Goal: Task Accomplishment & Management: Use online tool/utility

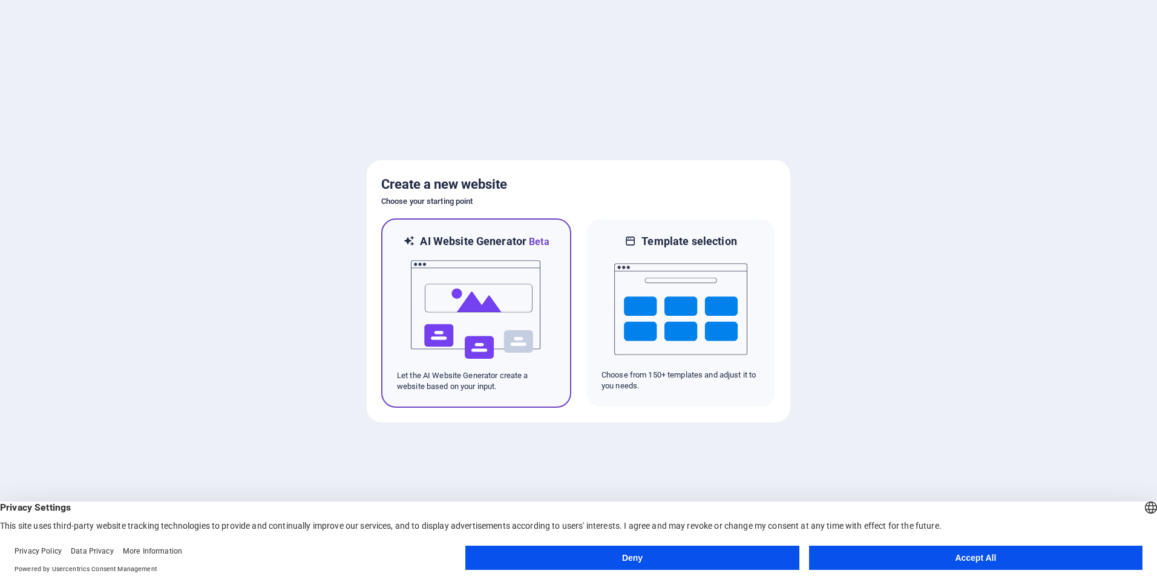
click at [468, 271] on img at bounding box center [476, 309] width 133 height 121
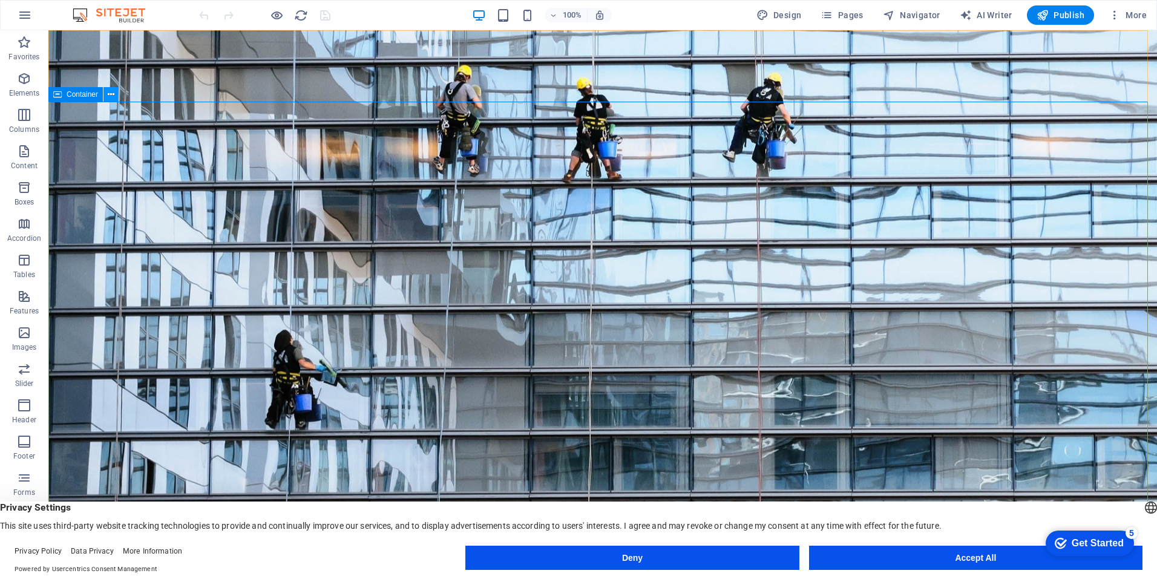
click at [110, 96] on icon at bounding box center [111, 94] width 7 height 13
click at [111, 96] on icon at bounding box center [111, 94] width 7 height 13
click at [1135, 21] on button "More" at bounding box center [1128, 14] width 48 height 19
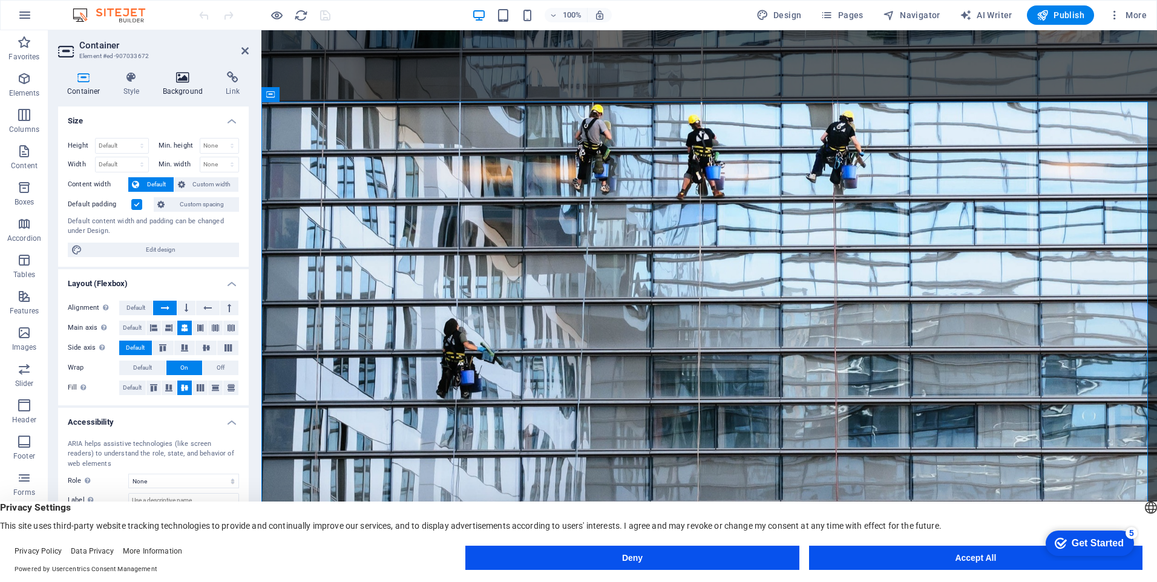
click at [182, 82] on icon at bounding box center [183, 77] width 59 height 12
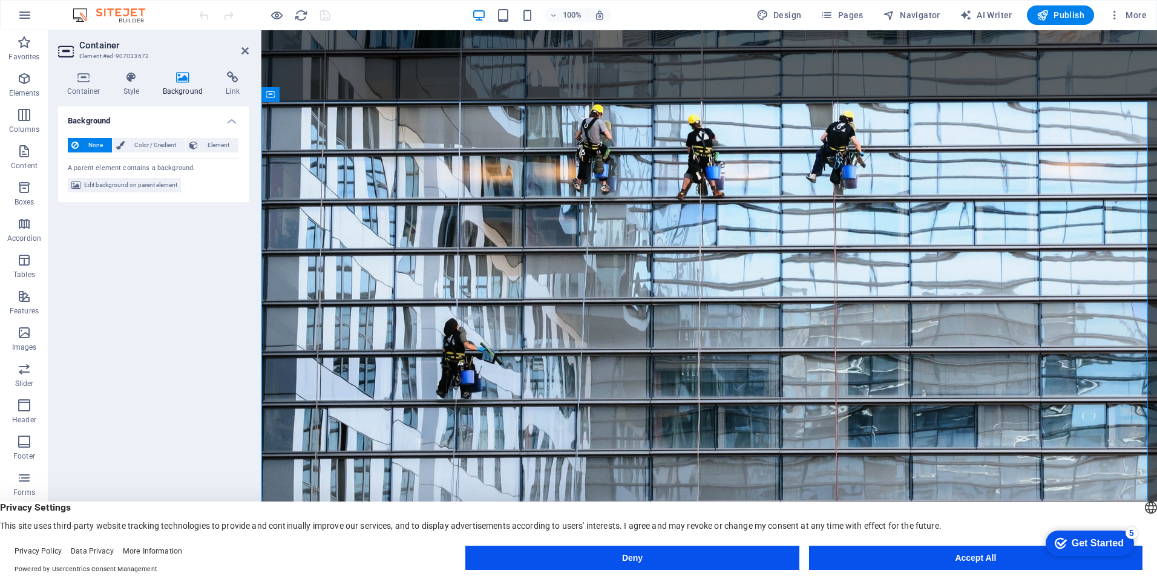
click at [91, 145] on span "None" at bounding box center [95, 145] width 26 height 15
click at [672, 556] on button "Deny" at bounding box center [631, 558] width 333 height 24
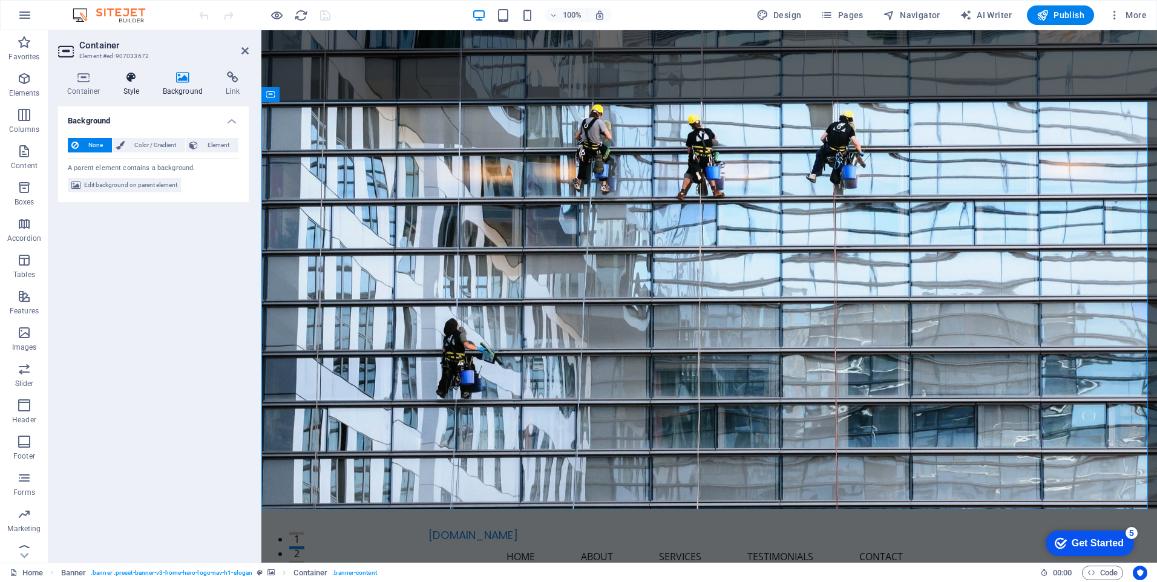
click at [136, 85] on h4 "Style" at bounding box center [133, 83] width 39 height 25
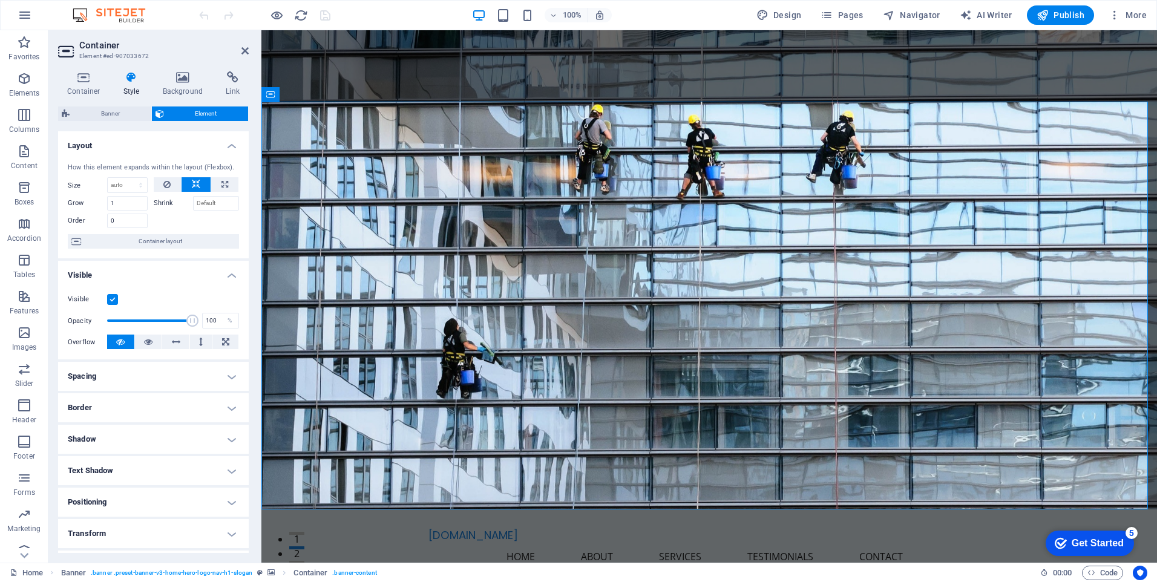
click at [226, 148] on h4 "Layout" at bounding box center [153, 142] width 191 height 22
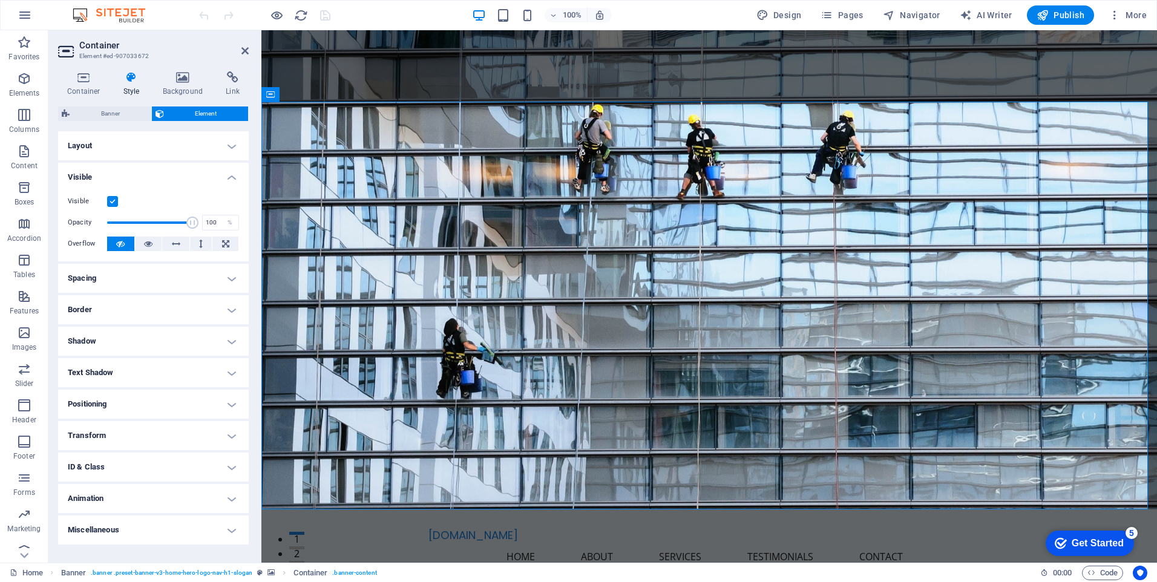
click at [236, 151] on h4 "Layout" at bounding box center [153, 145] width 191 height 29
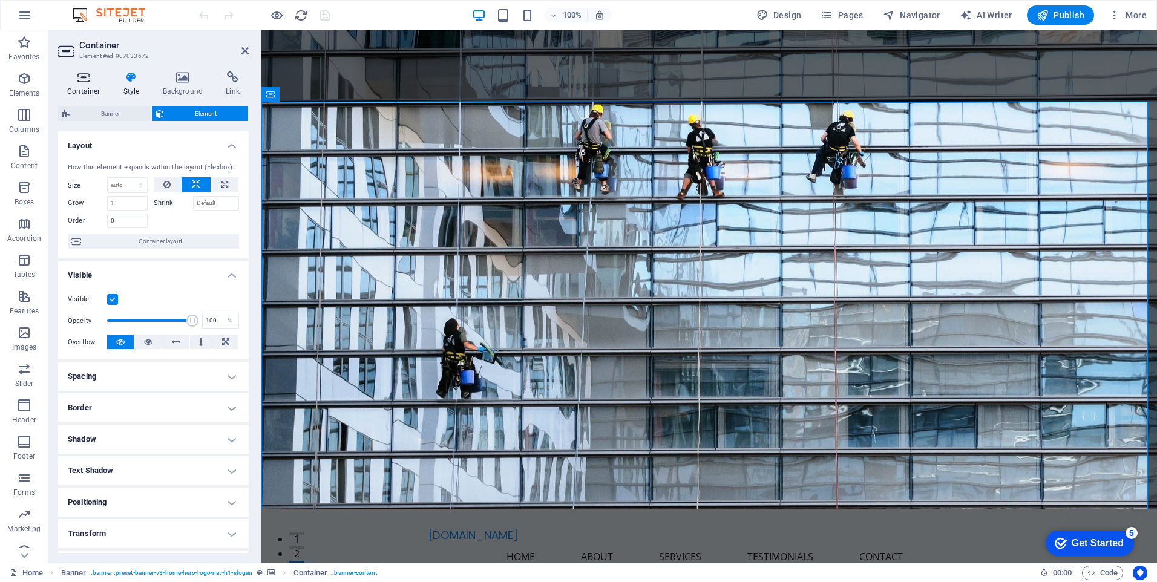
click at [85, 80] on icon at bounding box center [83, 77] width 51 height 12
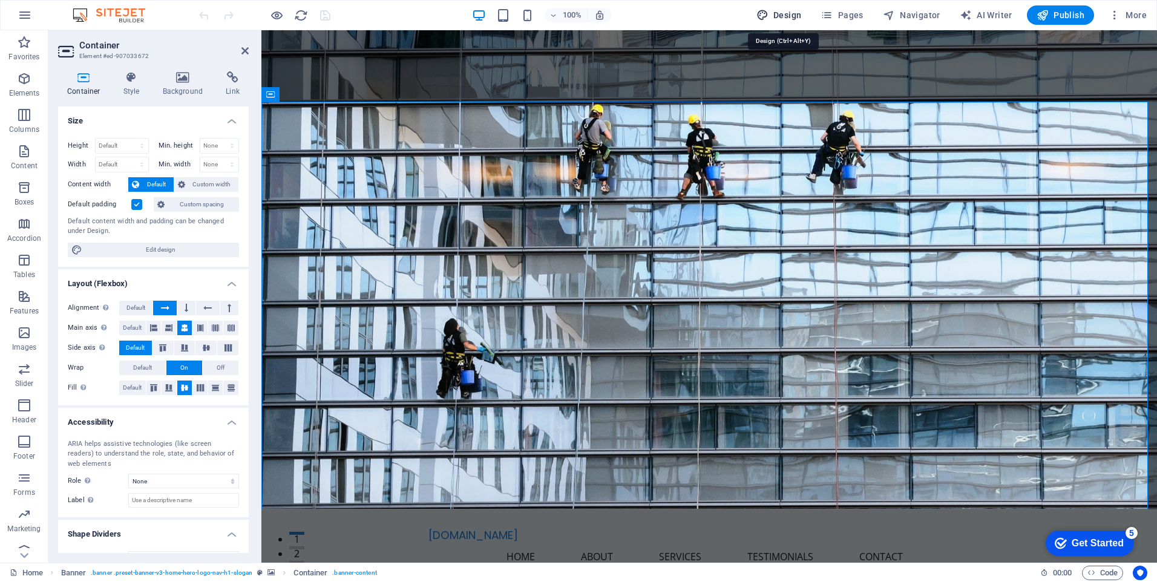
click at [766, 12] on icon "button" at bounding box center [762, 15] width 12 height 12
select select "px"
select select "200"
select select "px"
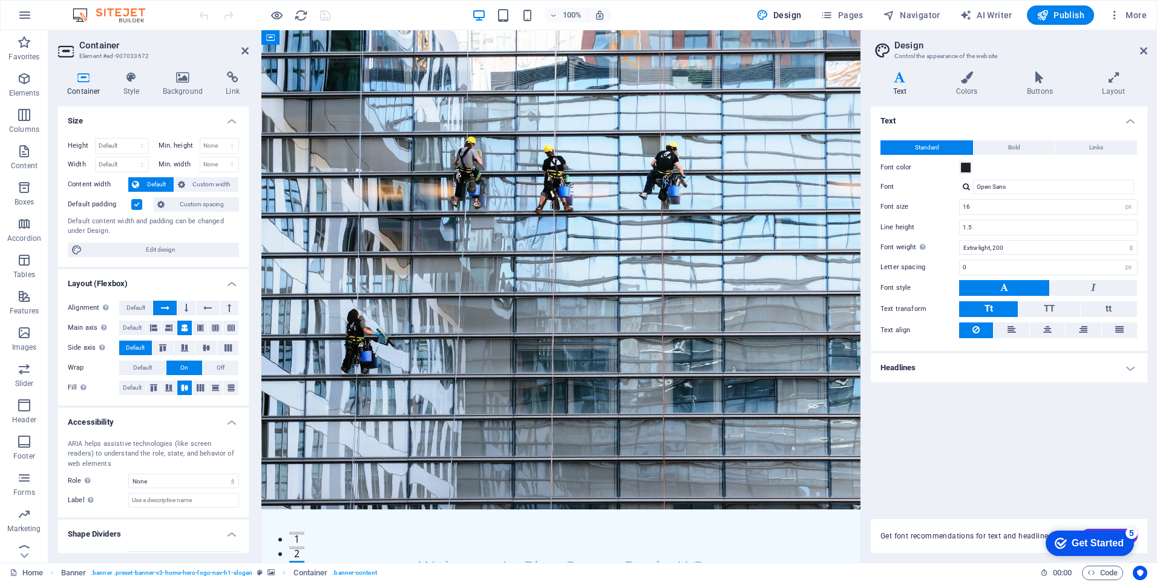
drag, startPoint x: 689, startPoint y: 108, endPoint x: 778, endPoint y: 60, distance: 101.8
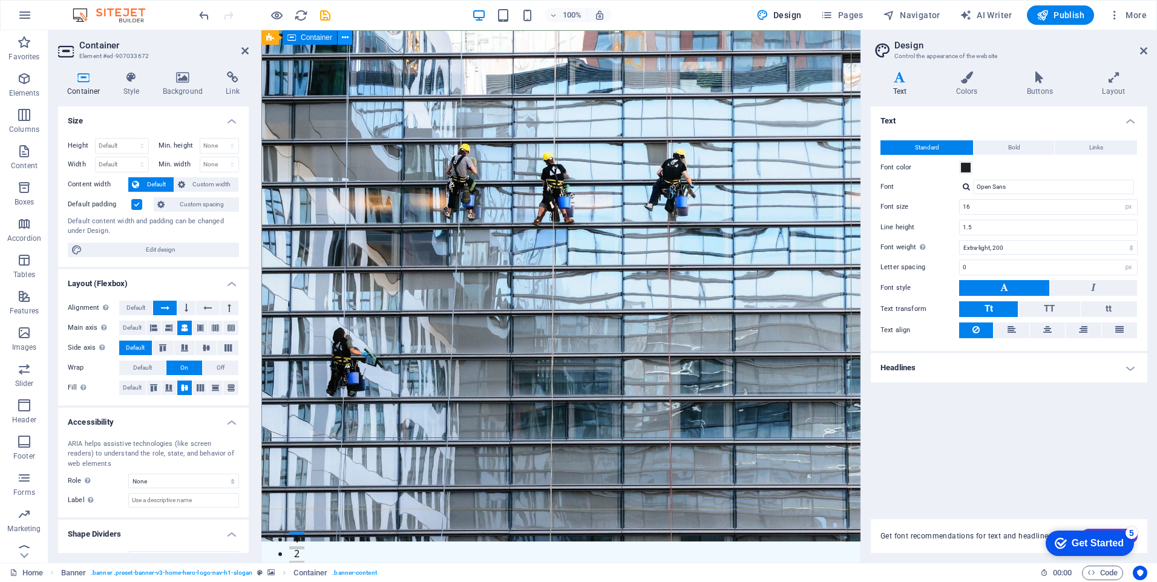
click at [344, 34] on icon at bounding box center [345, 37] width 7 height 13
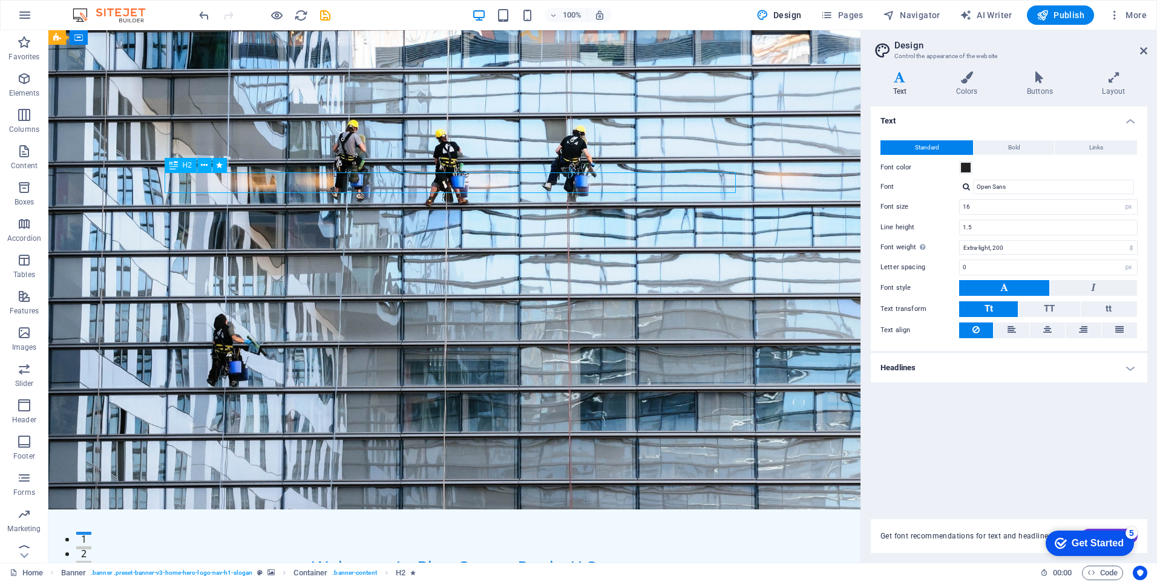
drag, startPoint x: 500, startPoint y: 177, endPoint x: 689, endPoint y: 176, distance: 189.4
click at [689, 558] on div "Welcome to Blue Ocean Pools, LLC" at bounding box center [454, 568] width 571 height 21
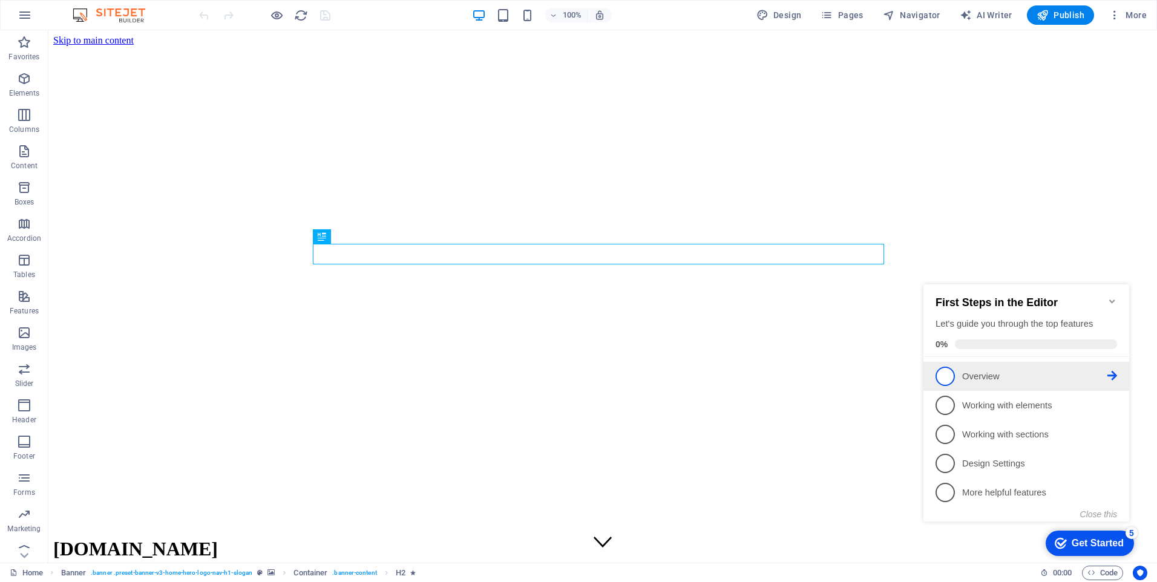
click at [945, 377] on span "1" at bounding box center [945, 376] width 19 height 19
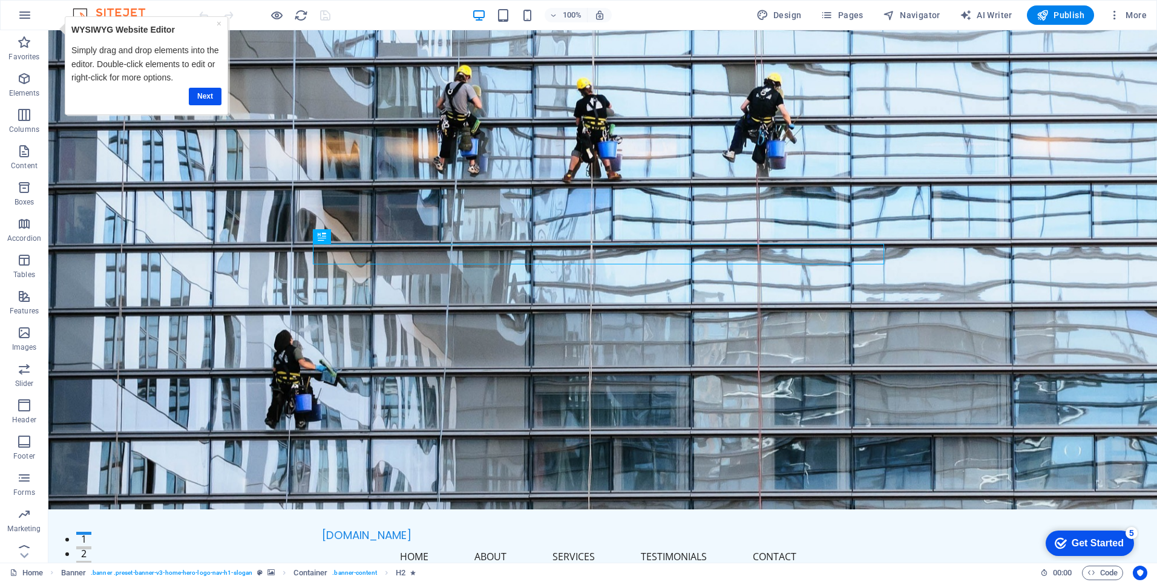
click at [1072, 538] on div "Get Started" at bounding box center [1098, 543] width 52 height 11
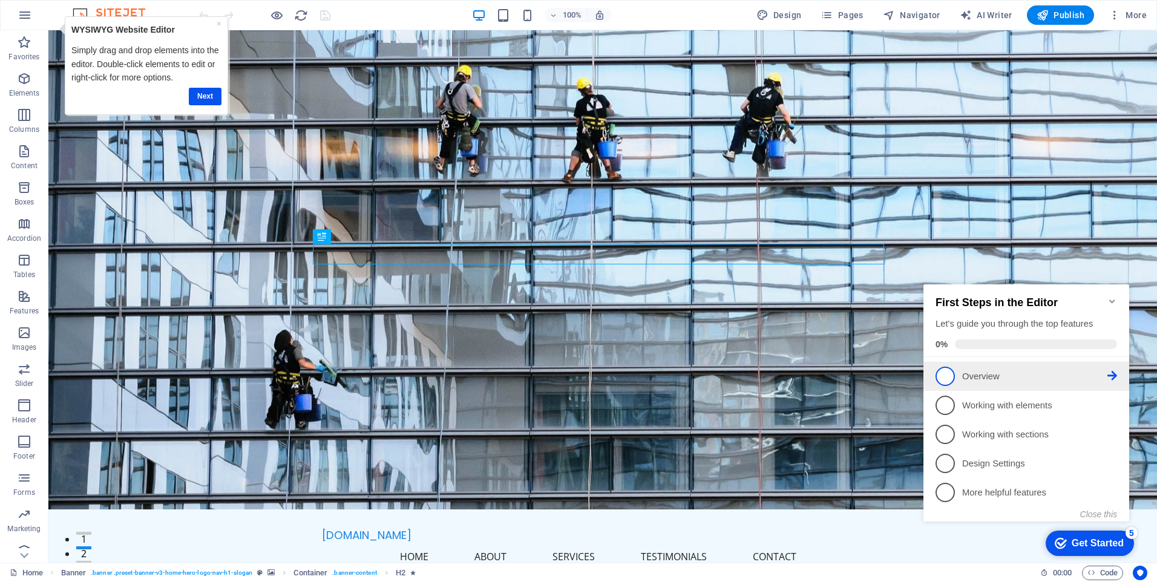
click at [947, 376] on span "1" at bounding box center [945, 376] width 19 height 19
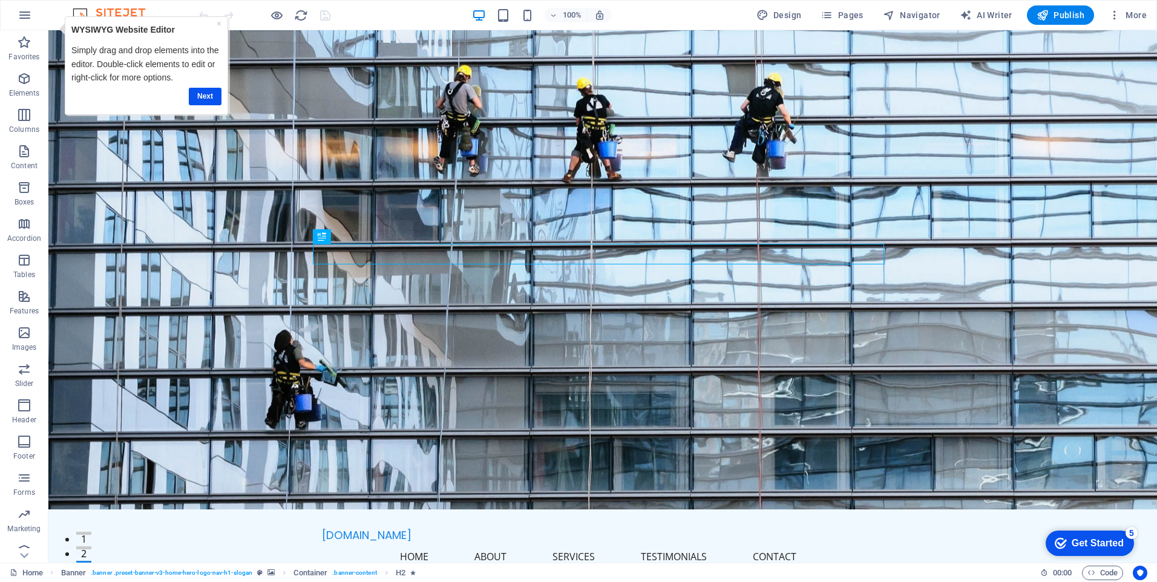
click at [1072, 533] on div "checkmark Get Started 5" at bounding box center [1090, 543] width 88 height 25
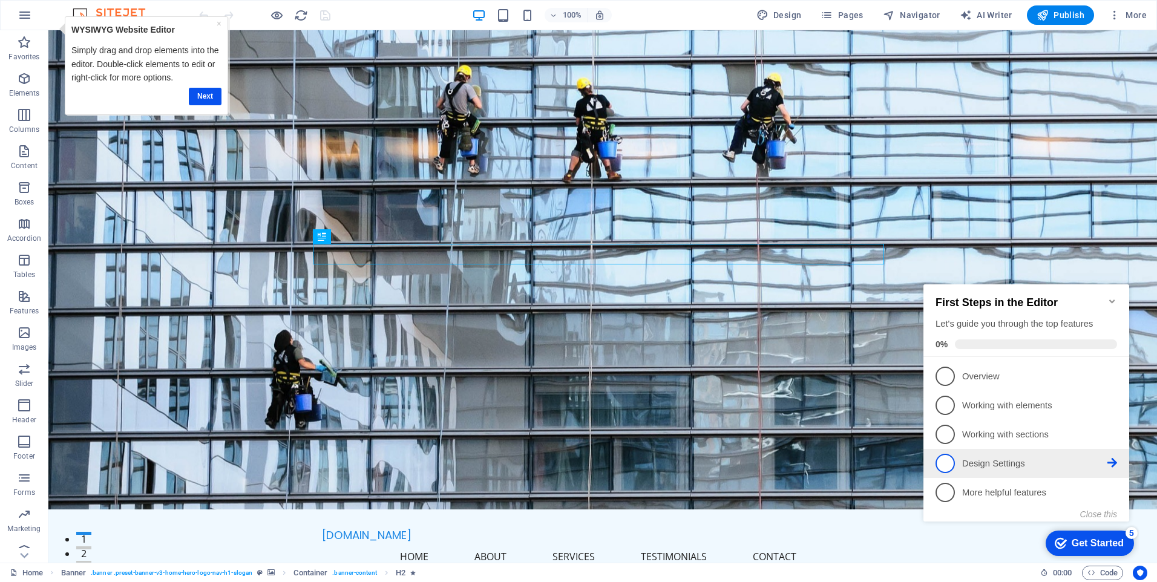
click at [949, 464] on span "4" at bounding box center [945, 463] width 19 height 19
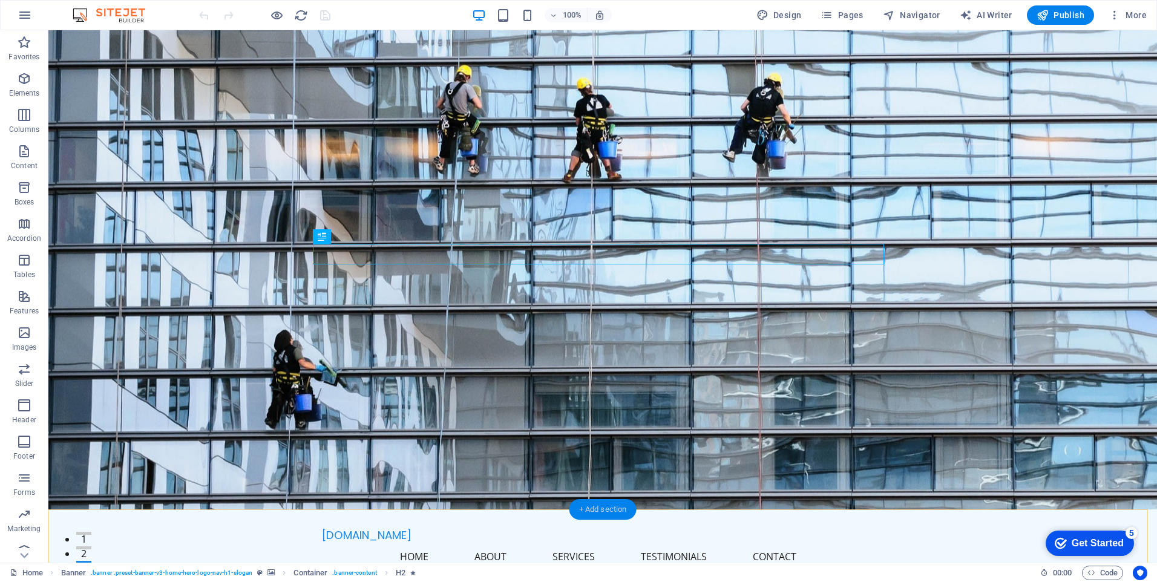
click at [589, 518] on div "+ Add section" at bounding box center [602, 509] width 67 height 21
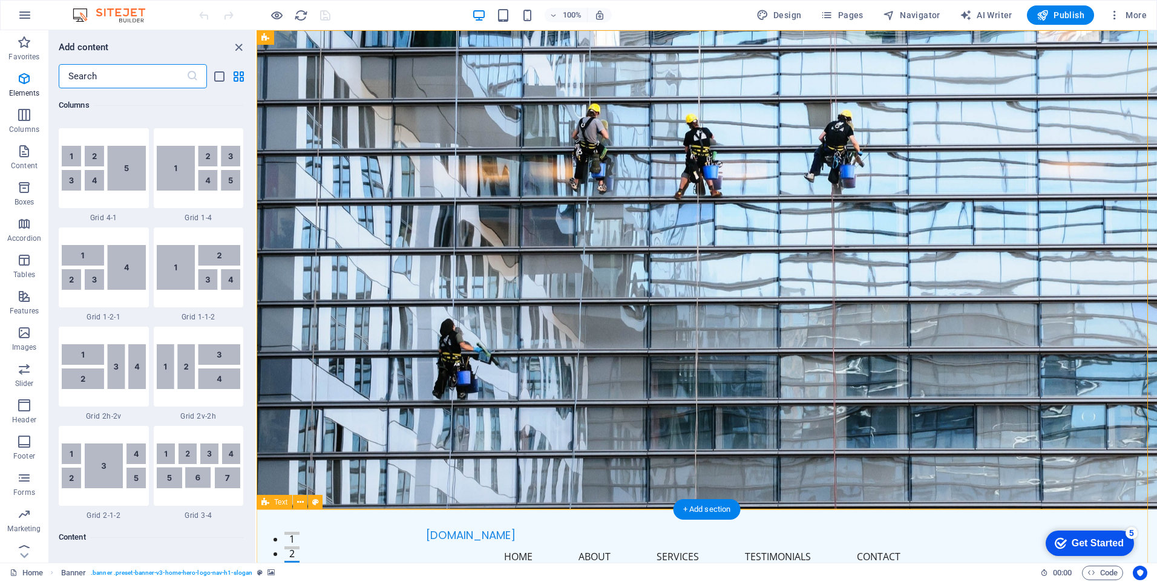
scroll to position [2118, 0]
